Goal: Check status: Check status

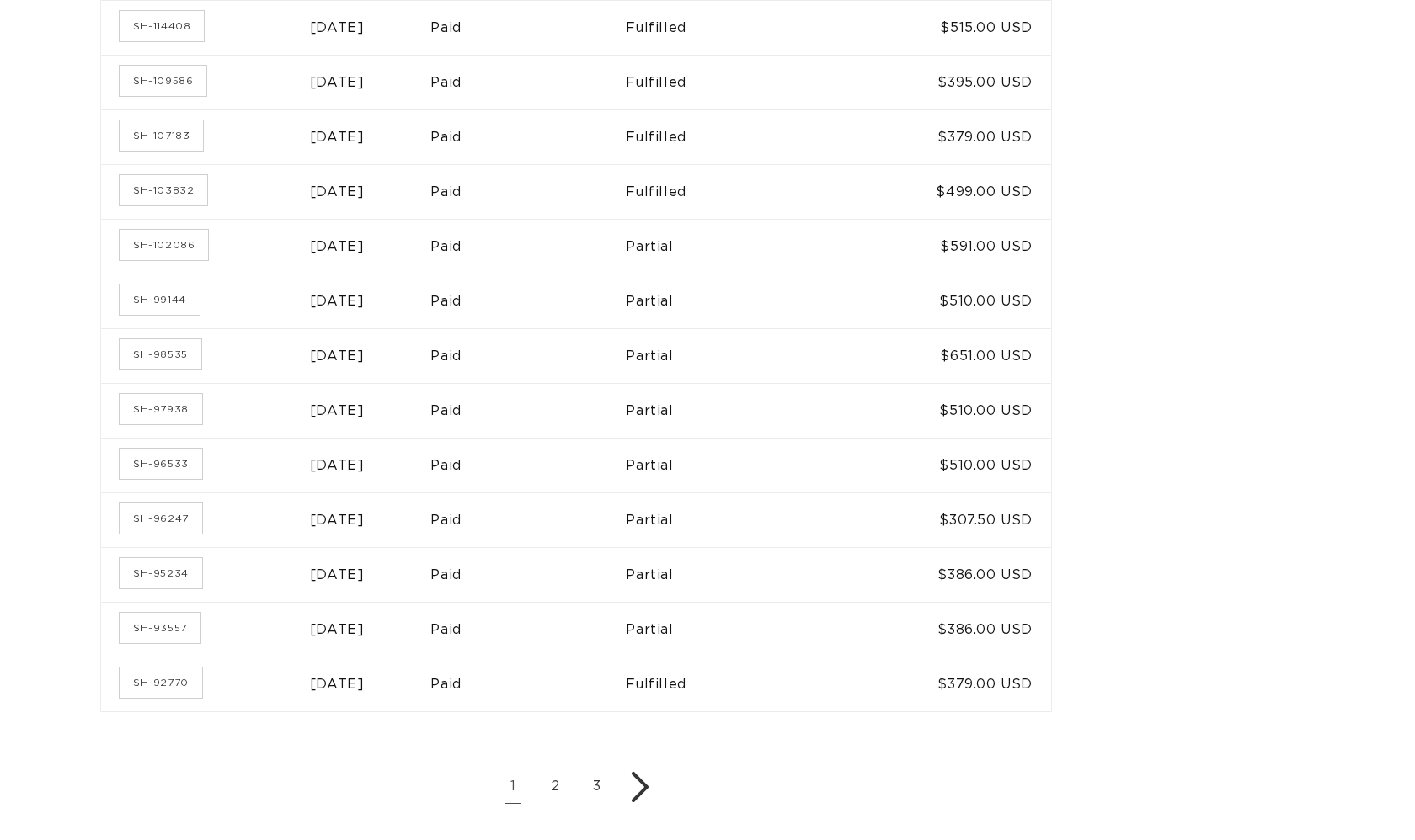
scroll to position [0, 2590]
click at [567, 776] on link "2" at bounding box center [555, 787] width 33 height 33
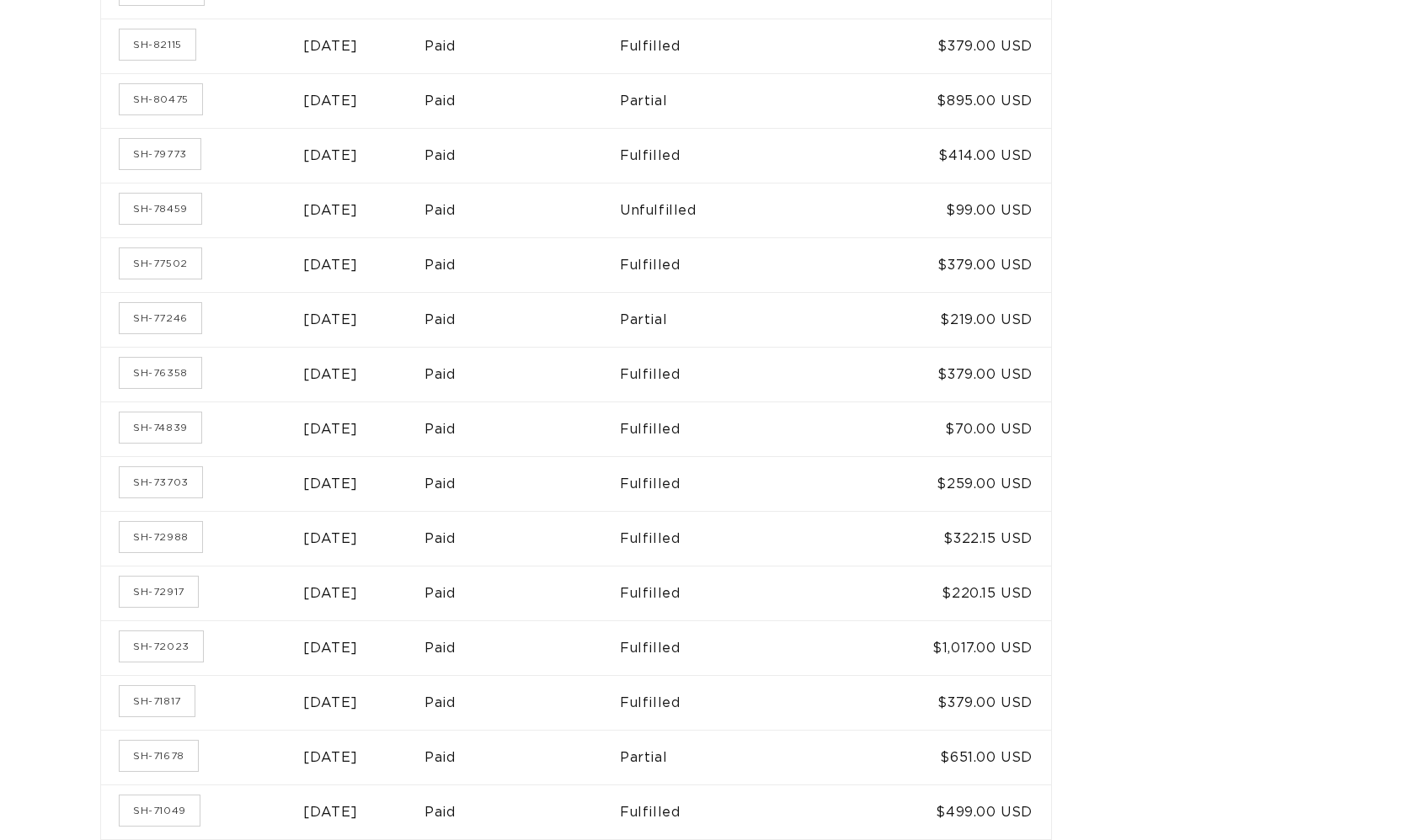
scroll to position [0, 1295]
click at [180, 588] on link "SH-72917" at bounding box center [158, 592] width 78 height 31
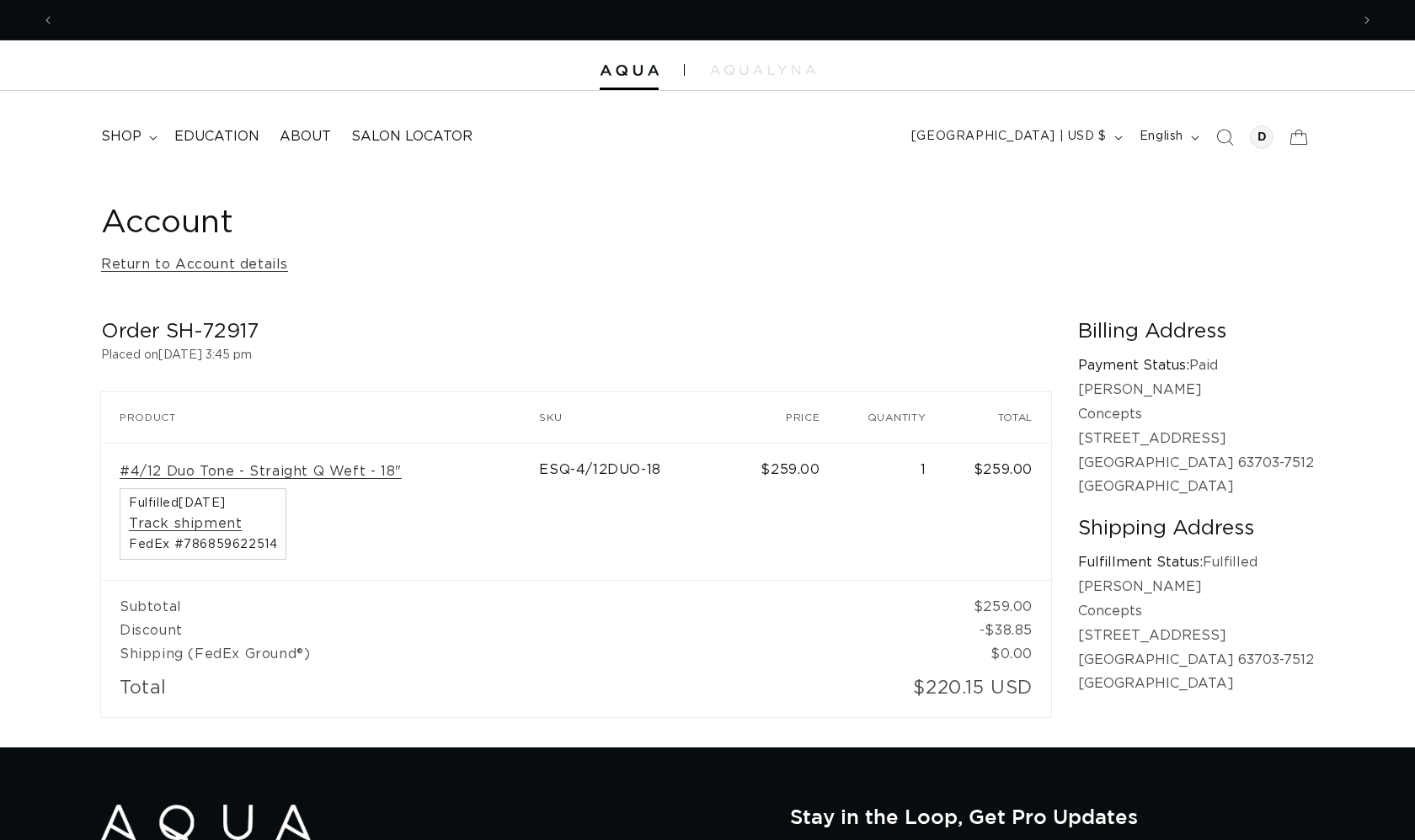
scroll to position [0, 1295]
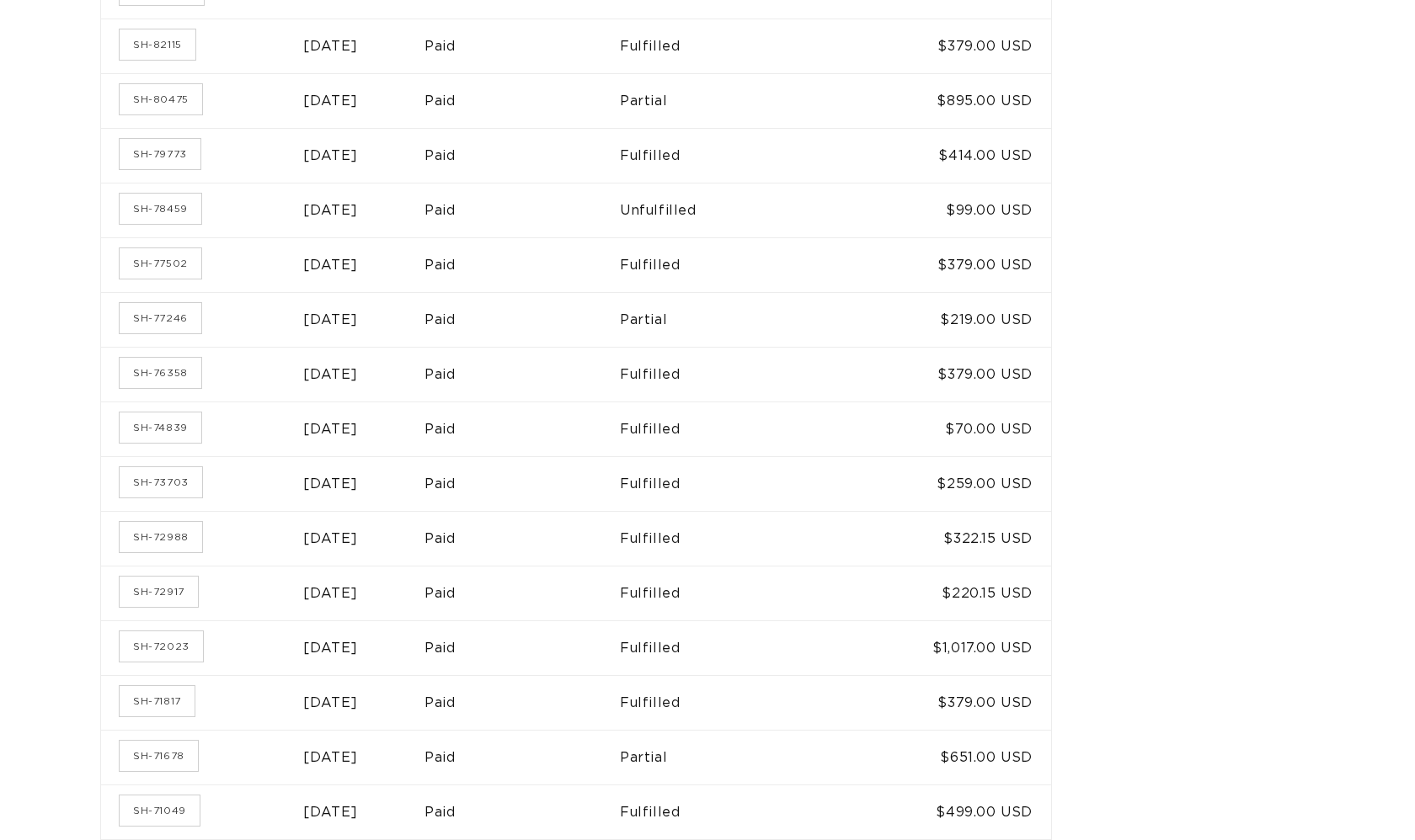
scroll to position [554, 0]
click at [172, 534] on link "SH-72988" at bounding box center [160, 537] width 82 height 31
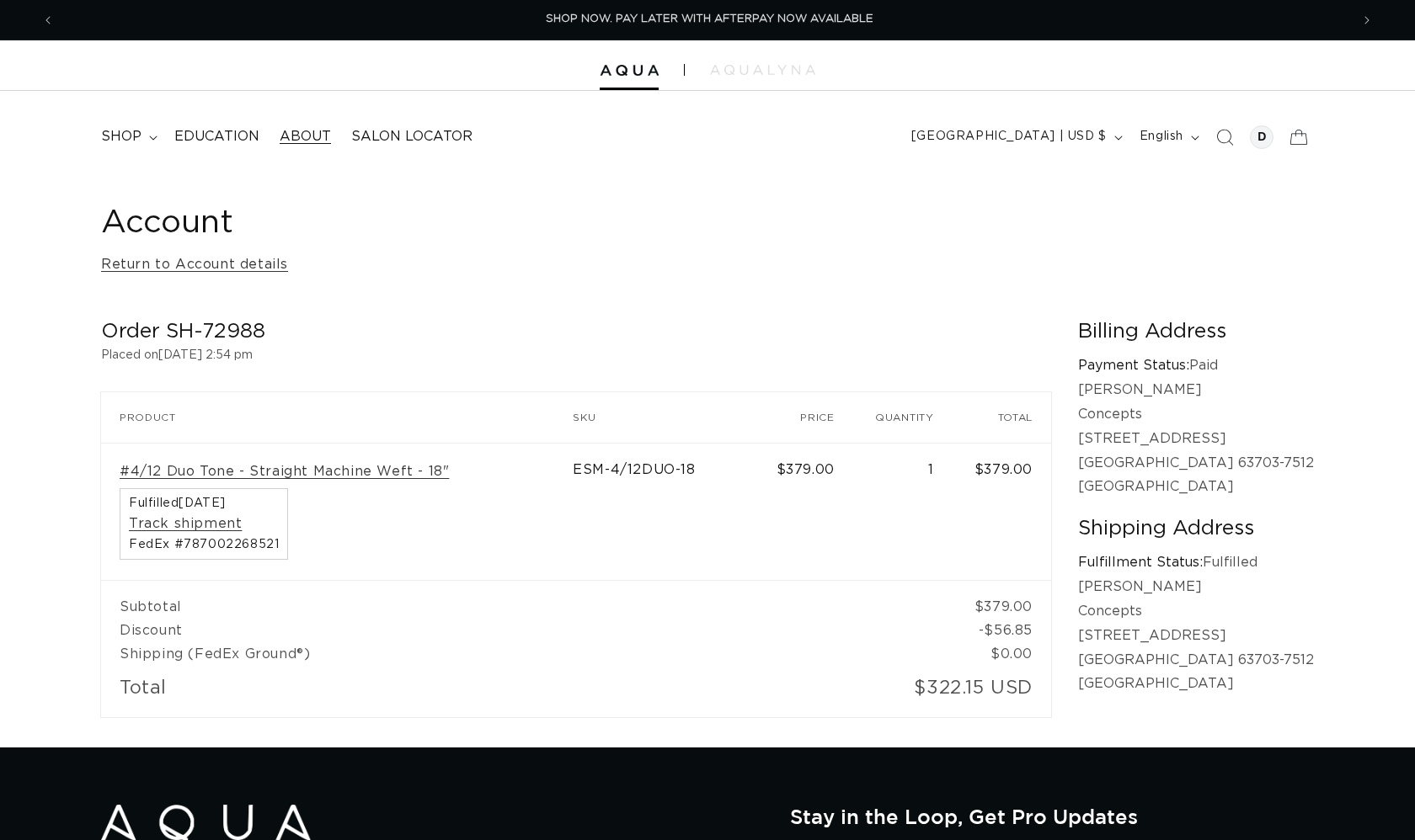
scroll to position [0, 2590]
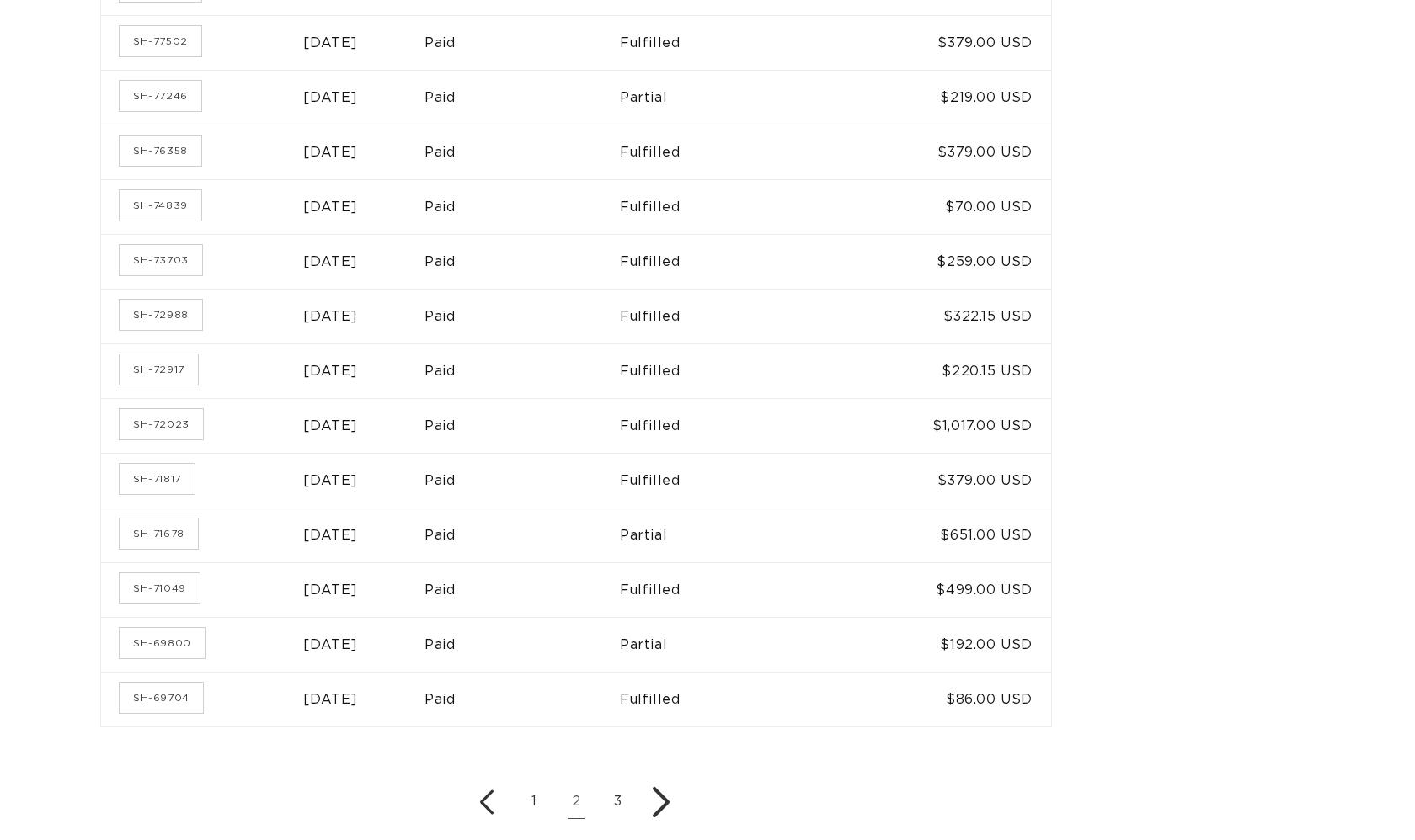
scroll to position [0, 2590]
click at [168, 412] on link "SH-72023" at bounding box center [160, 425] width 83 height 31
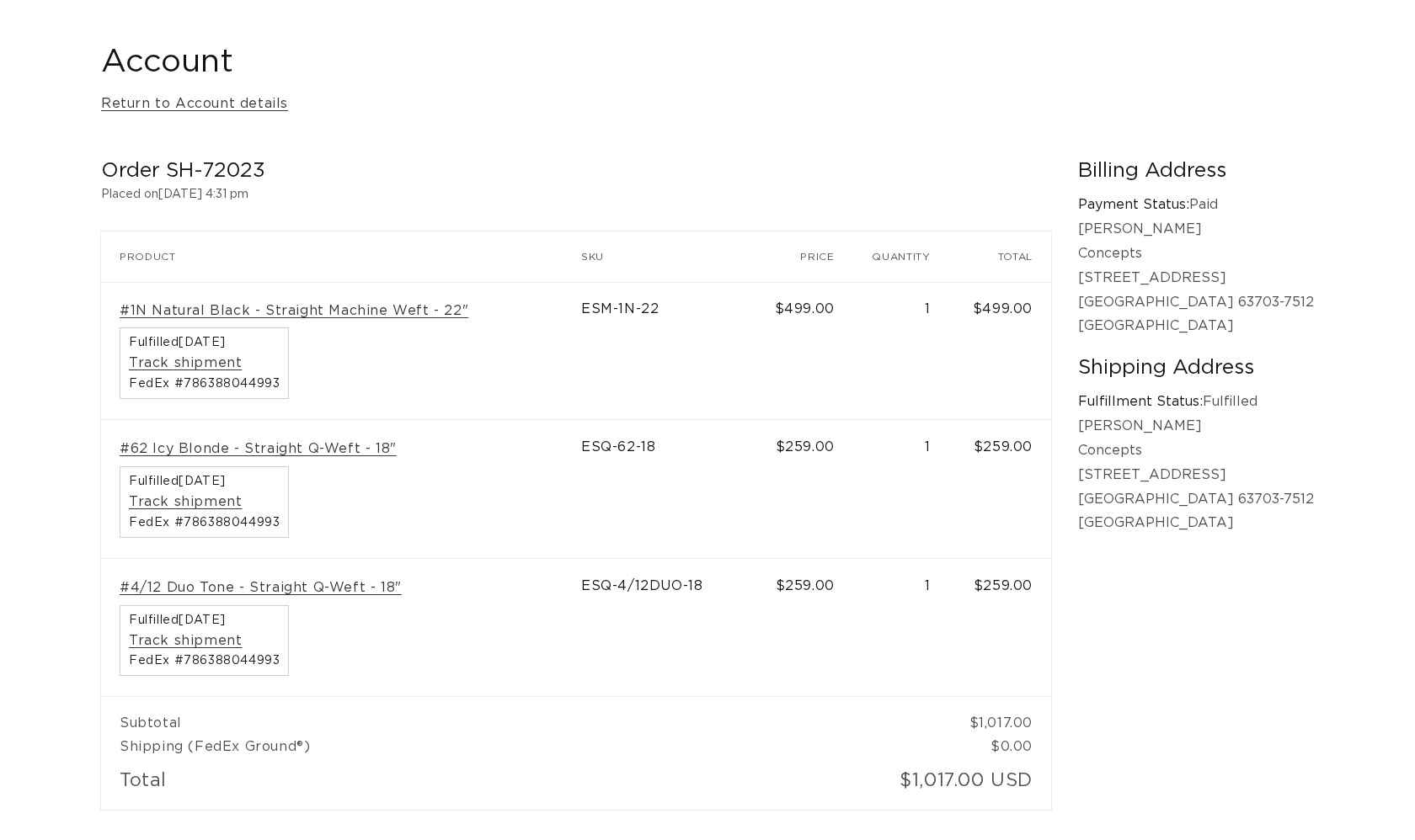
scroll to position [0, 1295]
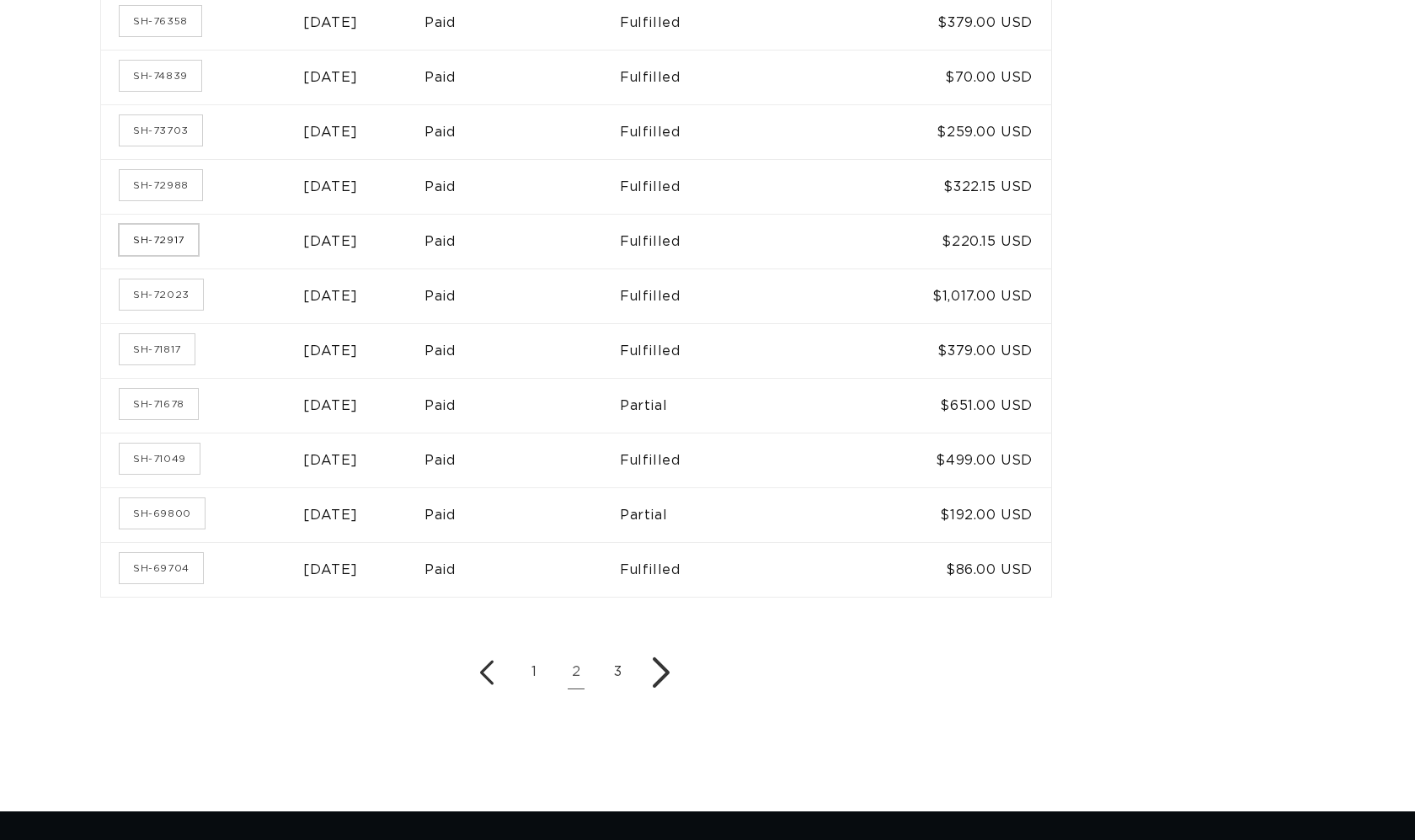
scroll to position [0, 1295]
click at [159, 240] on link "SH-72917" at bounding box center [158, 240] width 78 height 31
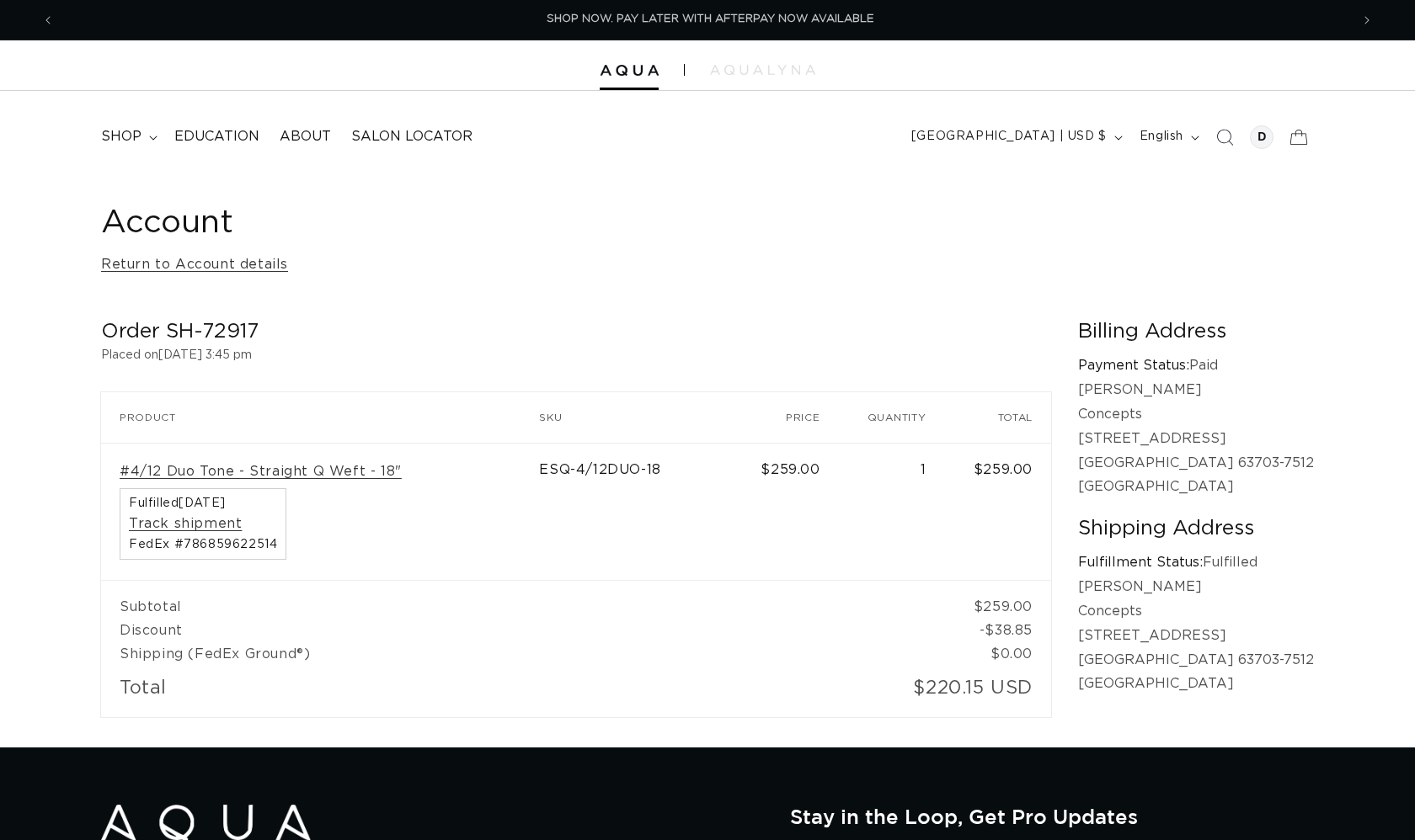
scroll to position [0, 2590]
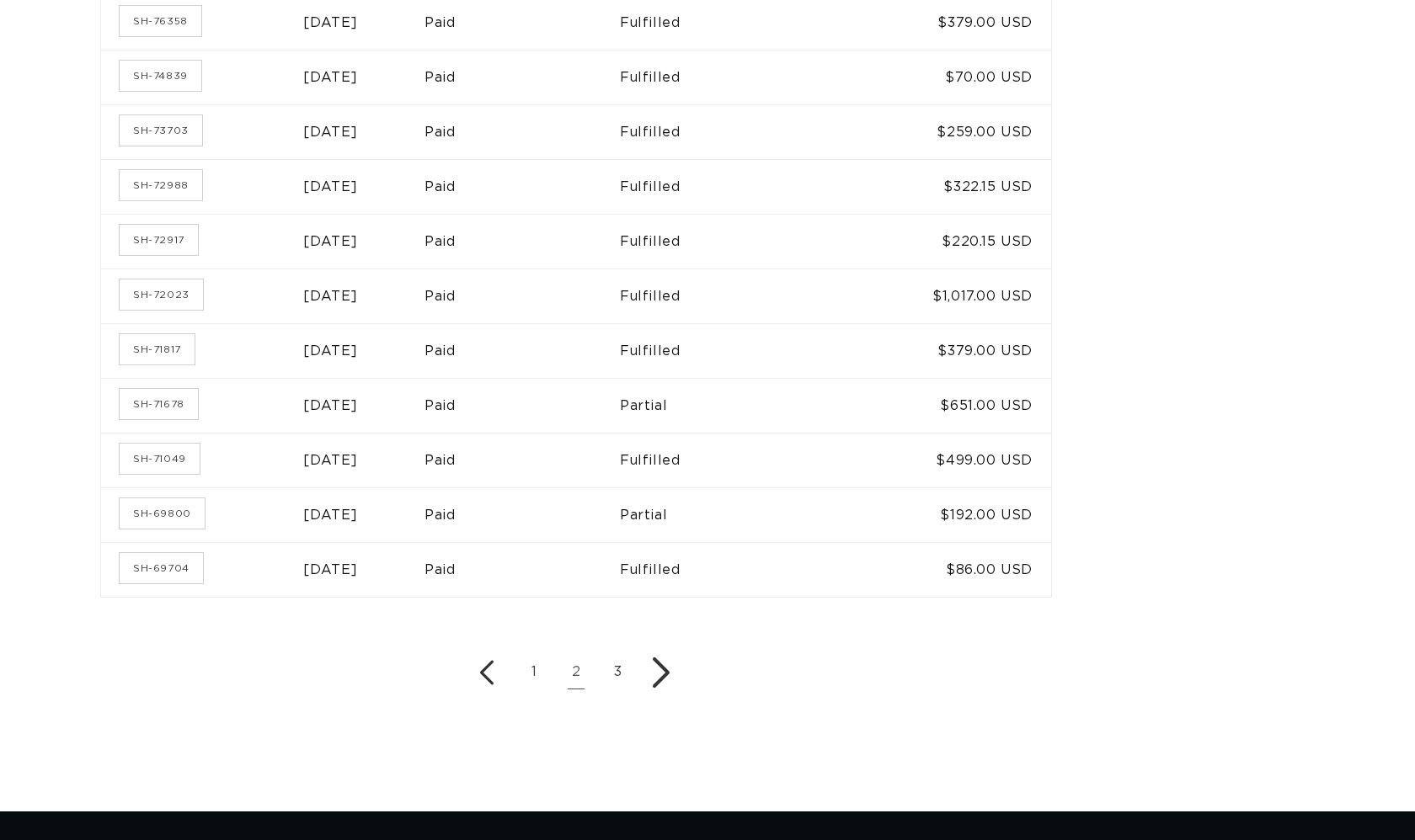
scroll to position [0, 2590]
click at [183, 444] on link "SH-71049" at bounding box center [159, 459] width 80 height 31
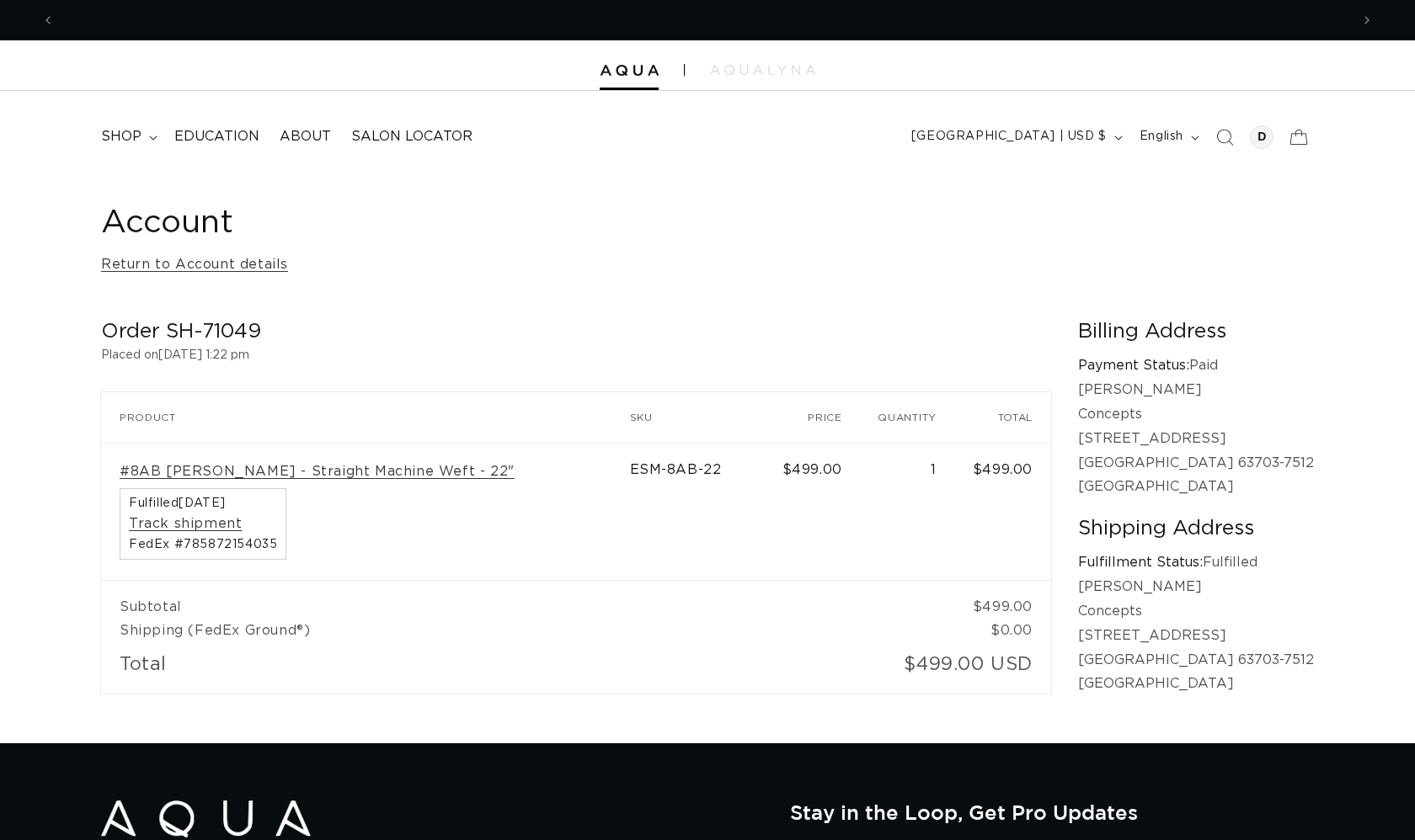
scroll to position [0, 1295]
